Goal: Communication & Community: Answer question/provide support

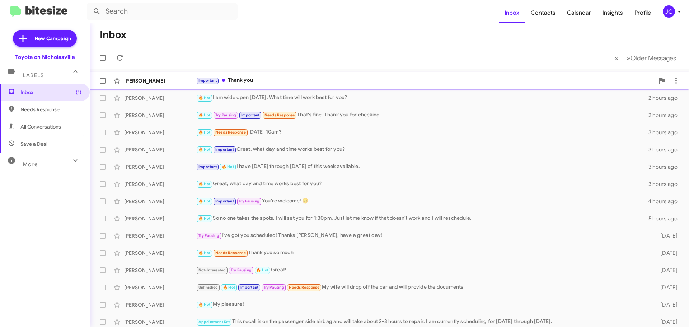
click at [141, 85] on div "Mikayla Case Important Thank you 2 hours ago" at bounding box center [388, 81] width 587 height 14
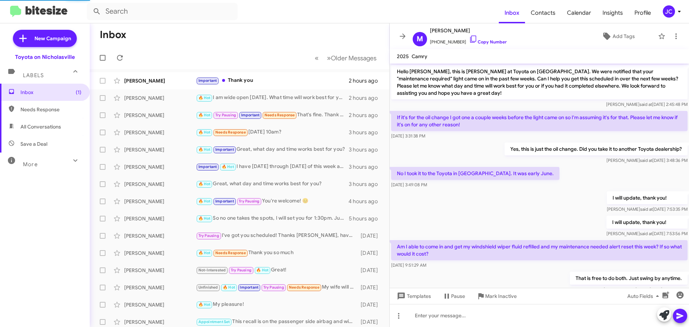
scroll to position [33, 0]
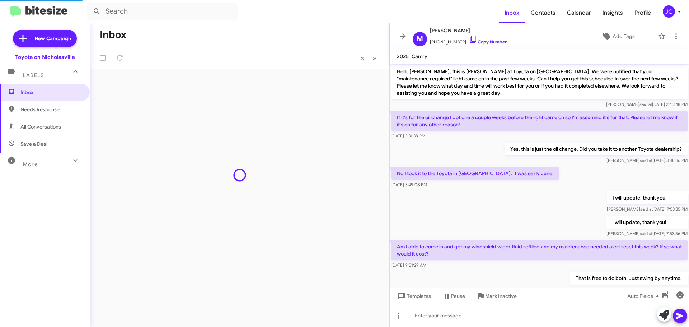
scroll to position [47, 0]
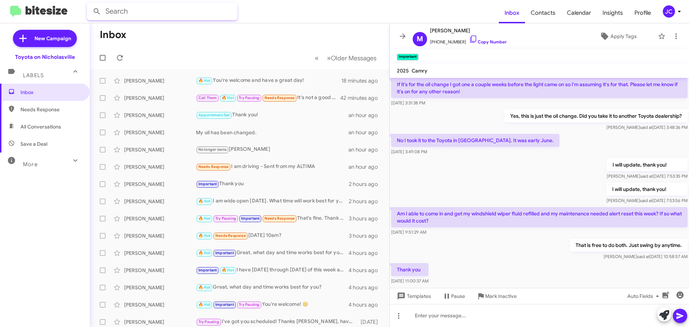
click at [161, 9] on input "text" at bounding box center [162, 11] width 151 height 17
type input "[PERSON_NAME][DEMOGRAPHIC_DATA]"
click at [90, 4] on button at bounding box center [97, 11] width 14 height 14
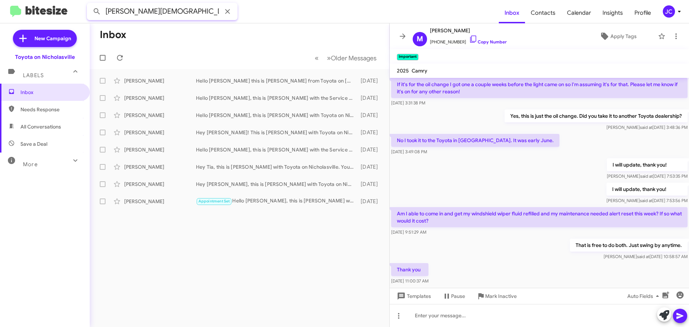
drag, startPoint x: 155, startPoint y: 10, endPoint x: -237, endPoint y: 10, distance: 392.0
click at [0, 10] on html "[PERSON_NAME][DEMOGRAPHIC_DATA] Inbox Contacts Calendar Insights Profile JC New…" at bounding box center [344, 163] width 689 height 327
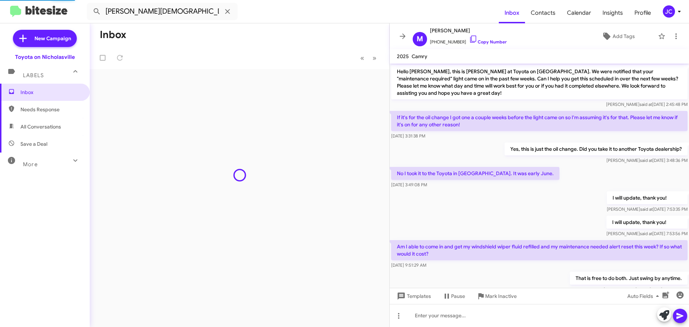
scroll to position [47, 0]
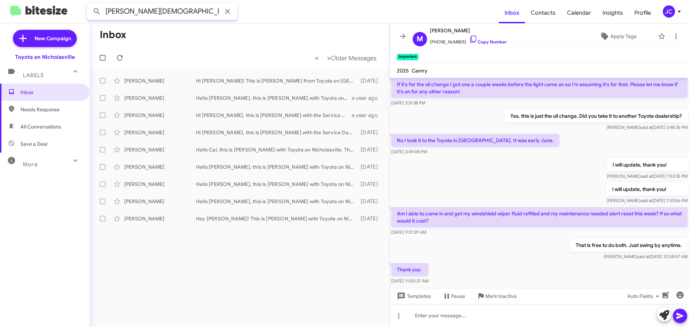
drag, startPoint x: 141, startPoint y: 15, endPoint x: 19, endPoint y: 10, distance: 121.7
click at [28, 14] on mat-toolbar "william gay Inbox Contacts Calendar Insights Profile JC" at bounding box center [344, 11] width 689 height 23
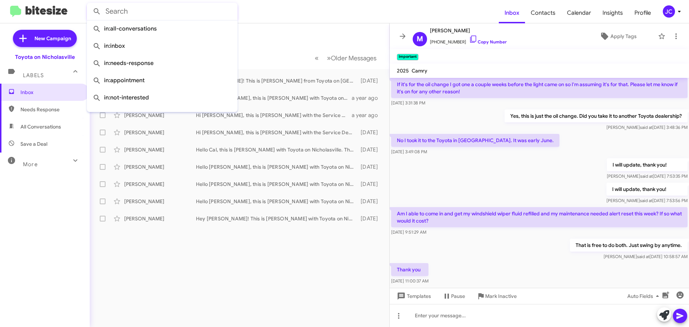
click at [90, 4] on button at bounding box center [97, 11] width 14 height 14
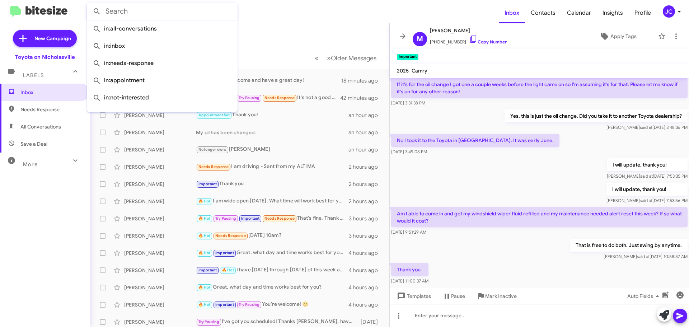
click at [297, 51] on mat-toolbar-row "« Previous » Next Older Messages" at bounding box center [239, 57] width 299 height 23
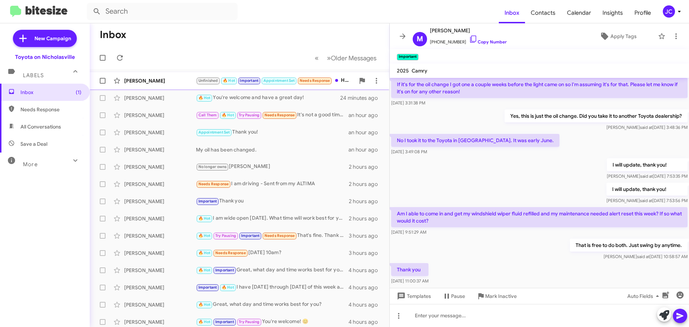
click at [147, 78] on div "Mark Kendrick" at bounding box center [160, 80] width 72 height 7
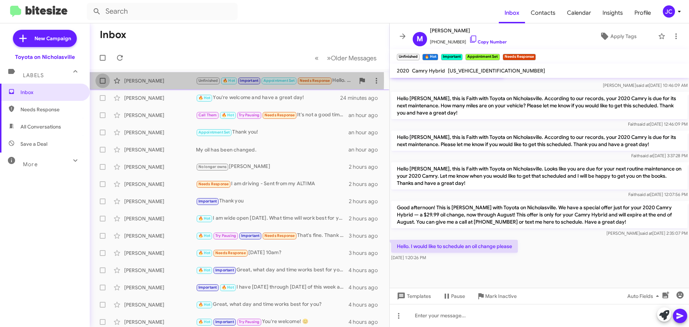
click at [101, 80] on span at bounding box center [103, 81] width 6 height 6
click at [102, 84] on input "checkbox" at bounding box center [102, 84] width 0 height 0
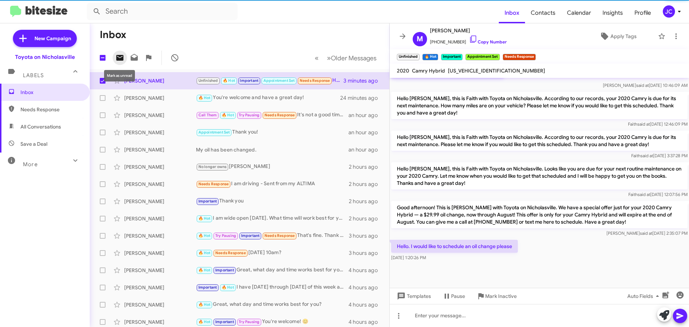
click at [122, 60] on icon at bounding box center [119, 58] width 7 height 6
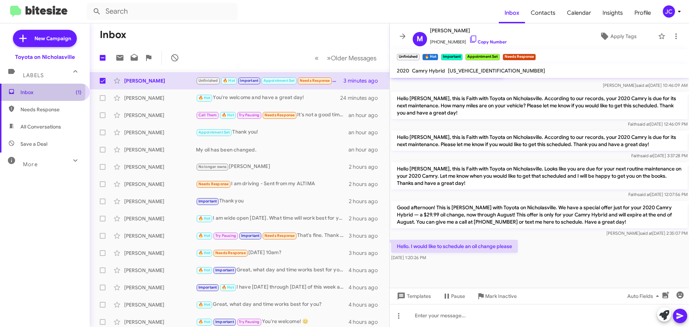
click at [25, 90] on span "Inbox (1)" at bounding box center [50, 92] width 61 height 7
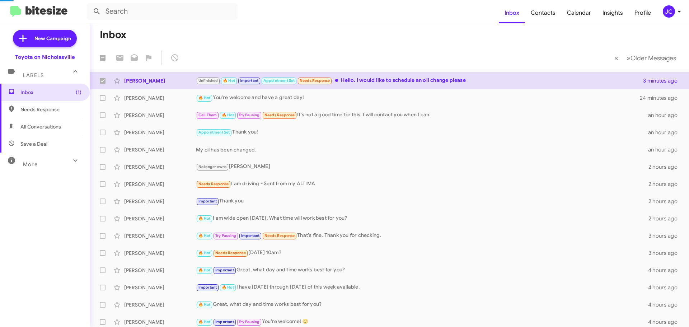
checkbox input "false"
